Goal: Find specific page/section: Find specific page/section

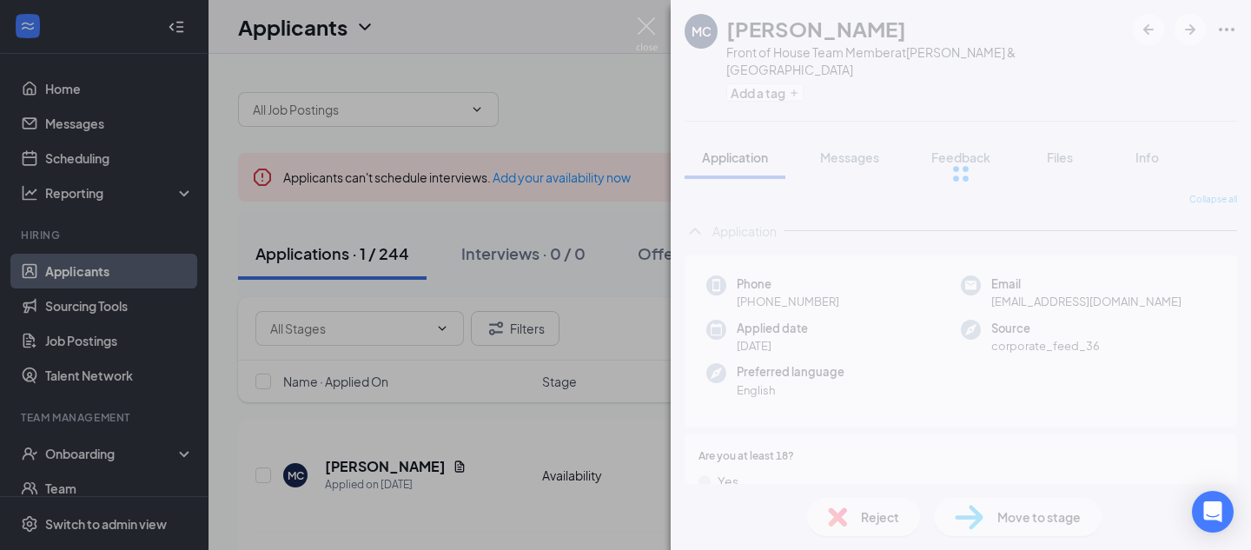
scroll to position [26, 0]
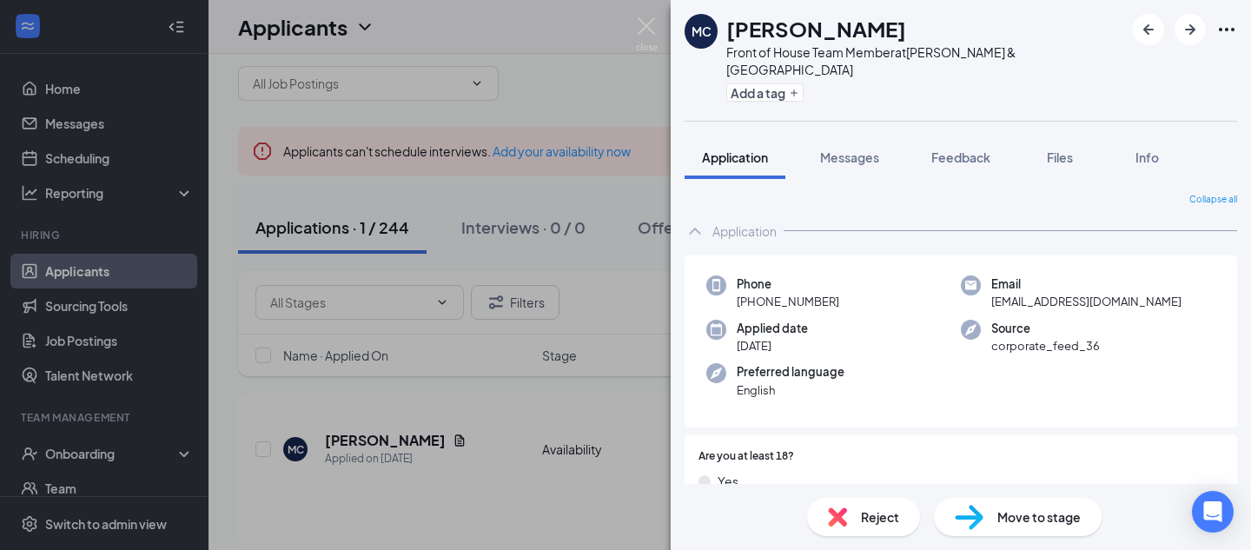
click at [649, 35] on img at bounding box center [647, 34] width 22 height 34
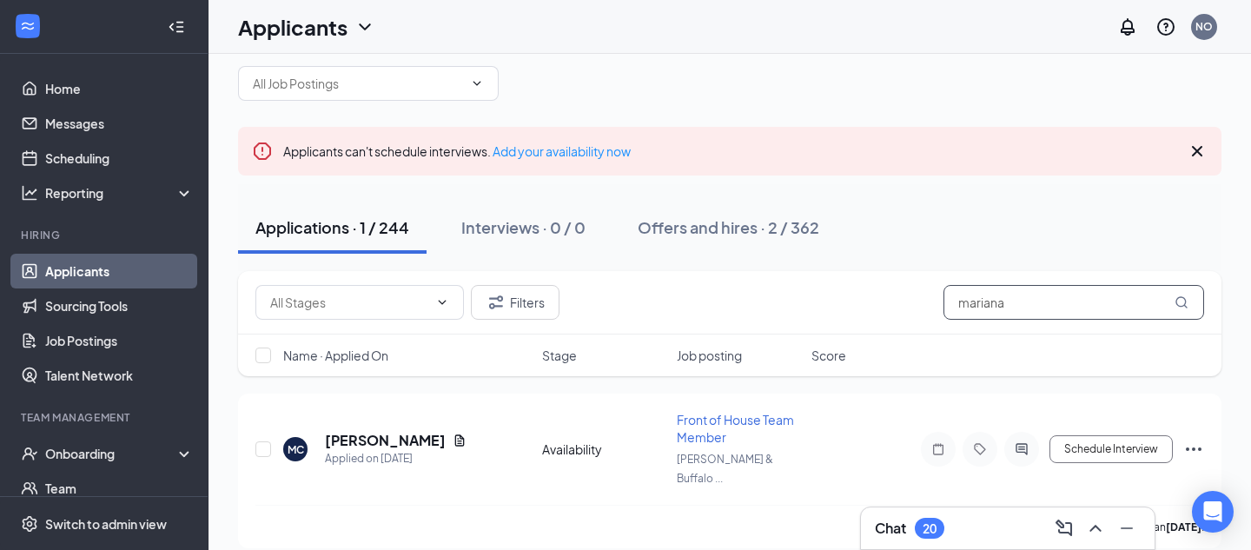
click at [1058, 303] on input "mariana" at bounding box center [1074, 302] width 261 height 35
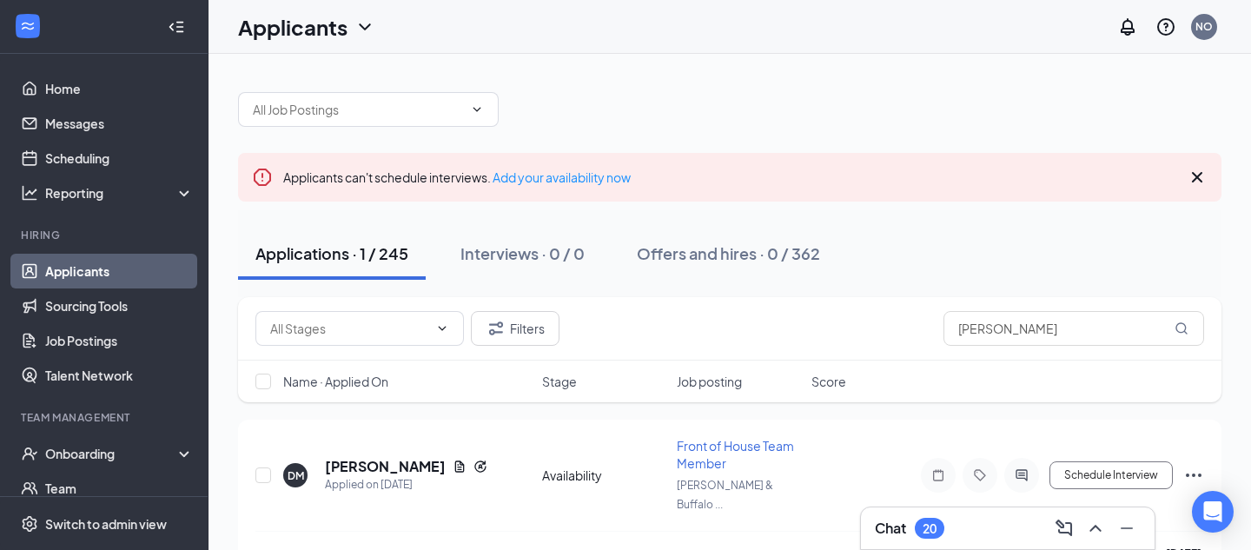
click at [858, 336] on div "Filters [PERSON_NAME]" at bounding box center [729, 328] width 949 height 35
click at [1040, 328] on input "[PERSON_NAME]" at bounding box center [1074, 328] width 261 height 35
type input "d"
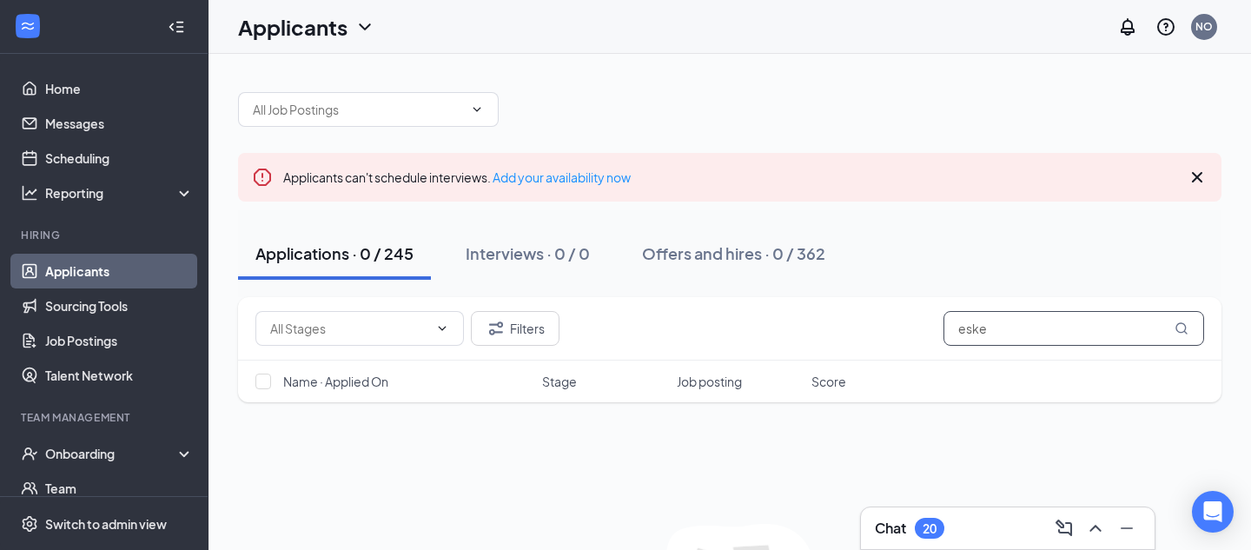
type input "eske"
